Goal: Navigation & Orientation: Find specific page/section

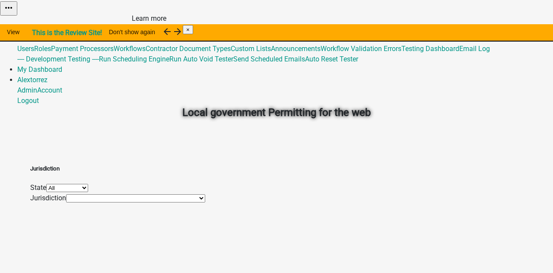
drag, startPoint x: 160, startPoint y: 32, endPoint x: 247, endPoint y: 32, distance: 86.9
click at [102, 32] on div "View This is the Review Site! Learn more" at bounding box center [51, 33] width 102 height 18
drag, startPoint x: 380, startPoint y: 35, endPoint x: 415, endPoint y: 31, distance: 36.1
click at [162, 35] on div "Don't show again" at bounding box center [132, 33] width 60 height 18
click at [62, 65] on link "My Dashboard" at bounding box center [39, 69] width 45 height 8
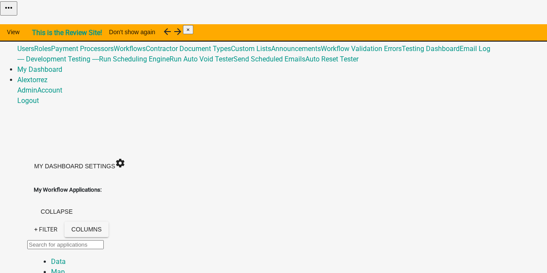
click at [0, 9] on img at bounding box center [0, 6] width 0 height 13
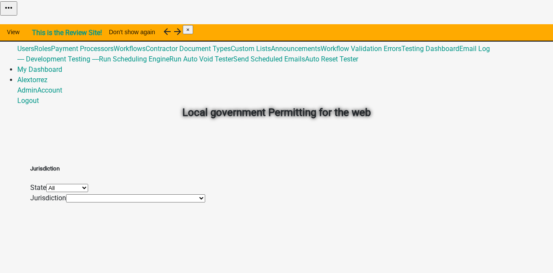
click at [195, 203] on form "State All [US_STATE] [US_STATE] [US_STATE] [US_STATE] Jurisdiction [GEOGRAPHIC_…" at bounding box center [117, 192] width 175 height 21
click at [88, 190] on select "All [US_STATE] [US_STATE] [US_STATE] [US_STATE]" at bounding box center [67, 188] width 42 height 8
select select "[US_STATE]"
click at [88, 184] on select "All [US_STATE] [US_STATE] [US_STATE] [US_STATE]" at bounding box center [67, 188] width 42 height 8
click at [179, 203] on div "Jurisdiction City of [GEOGRAPHIC_DATA] [GEOGRAPHIC_DATA], [GEOGRAPHIC_DATA] [GE…" at bounding box center [114, 198] width 169 height 10
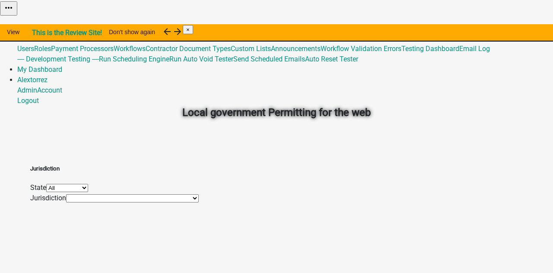
drag, startPoint x: 175, startPoint y: 230, endPoint x: 176, endPoint y: 225, distance: 5.7
click at [175, 202] on select "City of [GEOGRAPHIC_DATA] [GEOGRAPHIC_DATA], [GEOGRAPHIC_DATA] [GEOGRAPHIC_DATA…" at bounding box center [132, 198] width 133 height 8
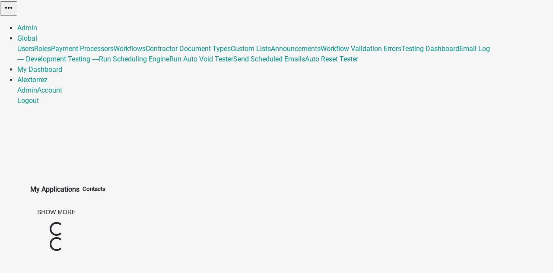
click at [83, 175] on div "My Applications Show More Loading... Loading..." at bounding box center [56, 255] width 52 height 160
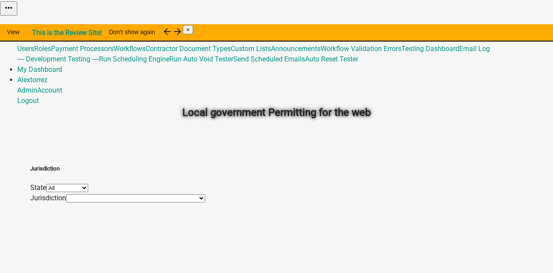
click at [88, 188] on select "All [US_STATE] [US_STATE] [US_STATE] [US_STATE]" at bounding box center [67, 188] width 42 height 8
select select "[US_STATE]"
click at [88, 184] on select "All [US_STATE] [US_STATE] [US_STATE] [US_STATE]" at bounding box center [67, 188] width 42 height 8
click at [171, 202] on select "City of [GEOGRAPHIC_DATA] [GEOGRAPHIC_DATA], [GEOGRAPHIC_DATA] [GEOGRAPHIC_DATA…" at bounding box center [132, 198] width 133 height 8
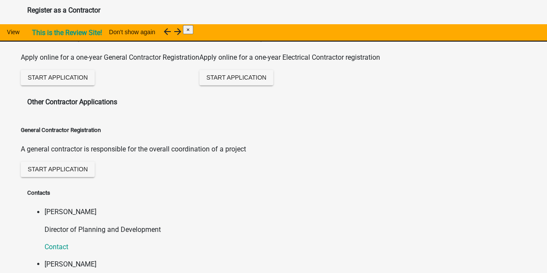
scroll to position [592, 0]
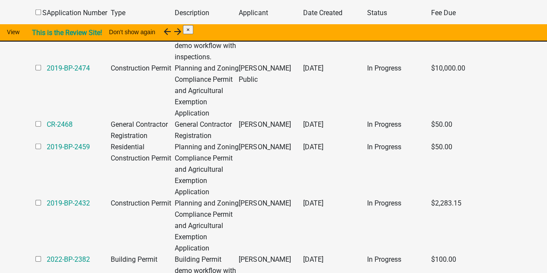
scroll to position [1297, 0]
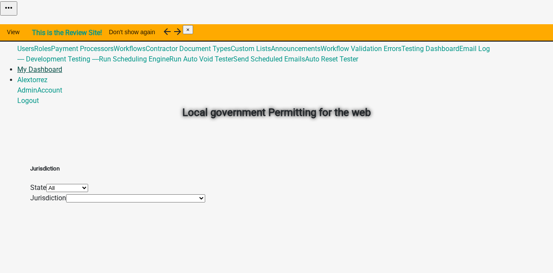
click at [62, 65] on link "My Dashboard" at bounding box center [39, 69] width 45 height 8
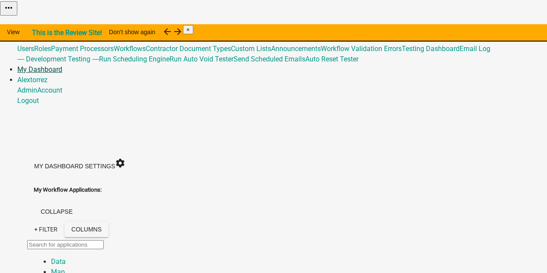
click at [62, 65] on link "My Dashboard" at bounding box center [39, 69] width 45 height 8
click at [37, 34] on link "Global" at bounding box center [27, 38] width 20 height 8
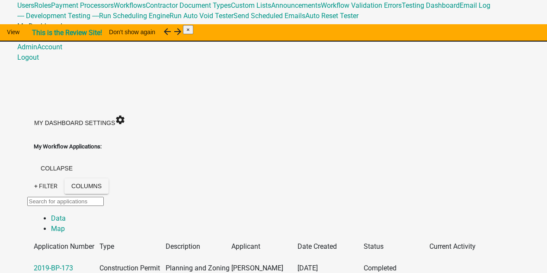
click at [62, 22] on link "My Dashboard" at bounding box center [39, 26] width 45 height 8
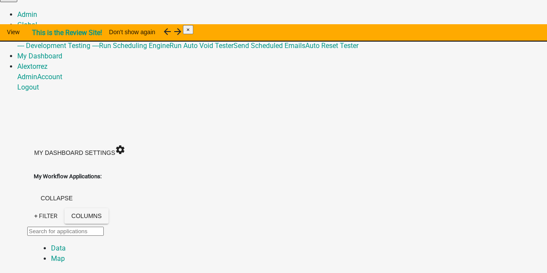
scroll to position [0, 0]
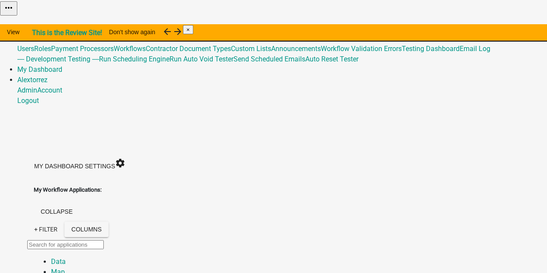
click at [37, 34] on link "Global" at bounding box center [27, 38] width 20 height 8
click at [223, 154] on div "My Dashboard Settings settings" at bounding box center [273, 165] width 493 height 22
